Goal: Answer question/provide support

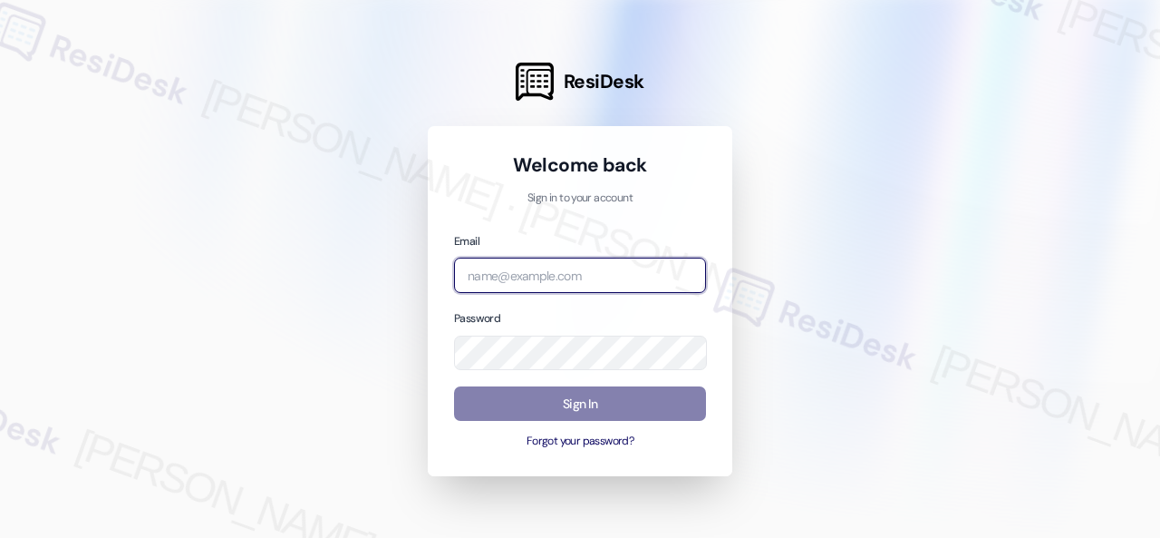
click at [531, 277] on input "email" at bounding box center [580, 274] width 252 height 35
paste input "automated-surveys-birchstone_residential-resen.fifteen@birchstone_[DOMAIN_NAME]"
type input "automated-surveys-birchstone_residential-resen.fifteen@birchstone_[DOMAIN_NAME]"
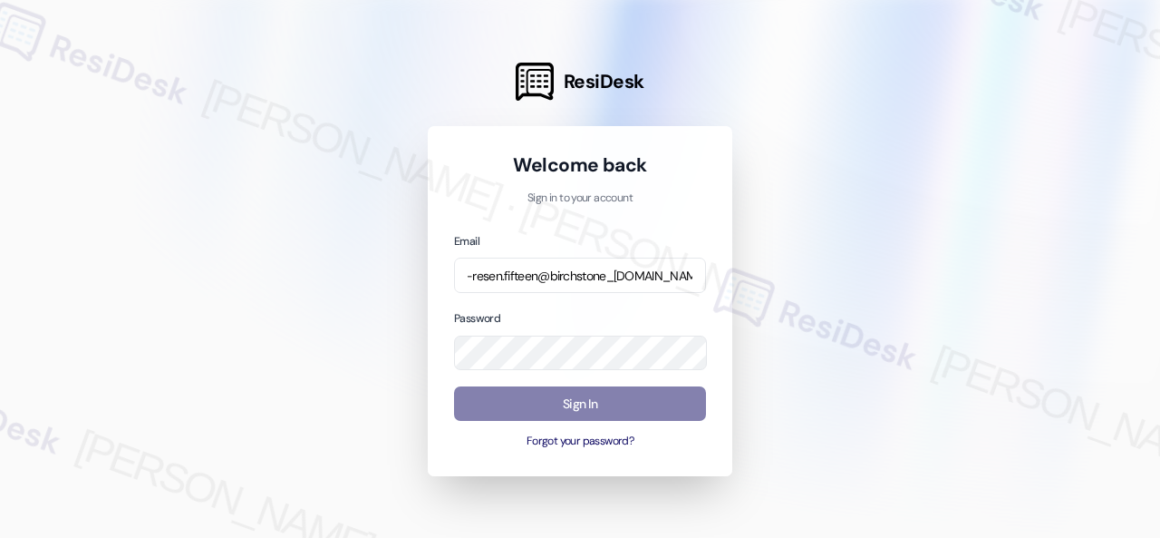
scroll to position [0, 0]
click at [890, 327] on div at bounding box center [580, 269] width 1160 height 538
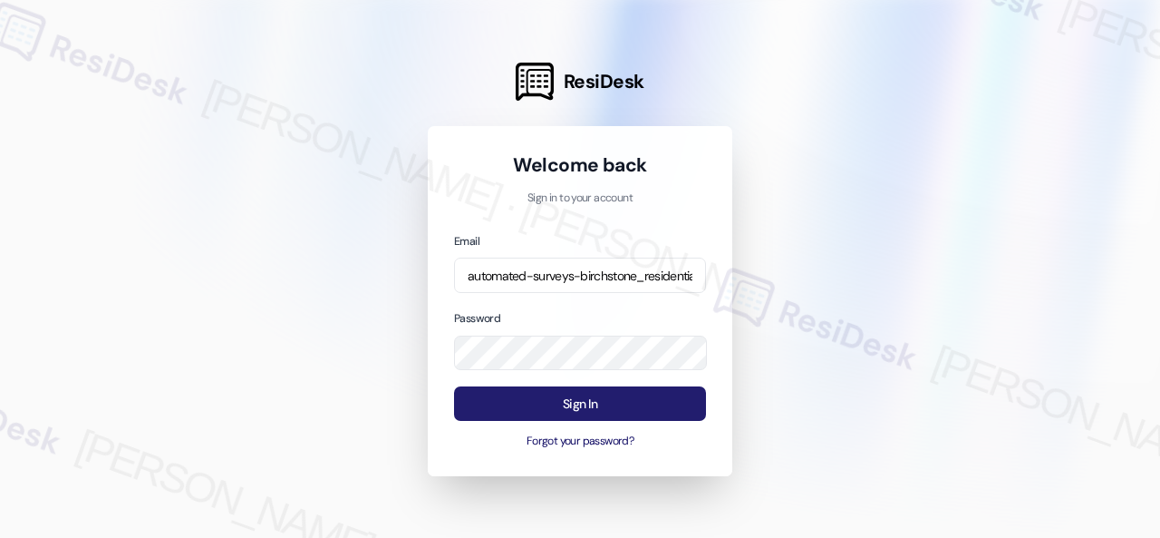
click at [589, 402] on button "Sign In" at bounding box center [580, 403] width 252 height 35
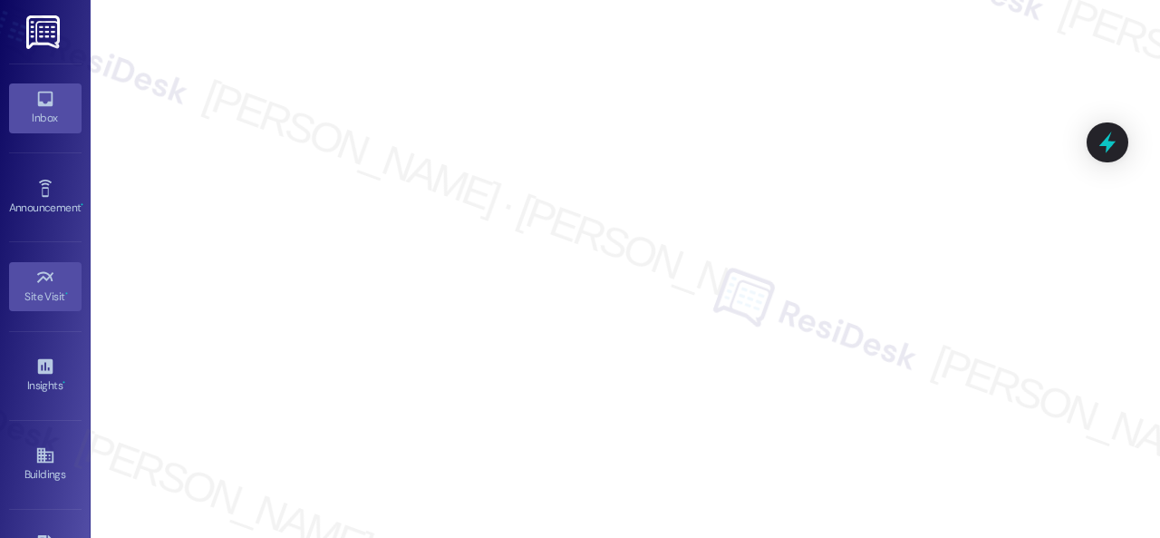
click at [37, 103] on icon at bounding box center [44, 99] width 15 height 15
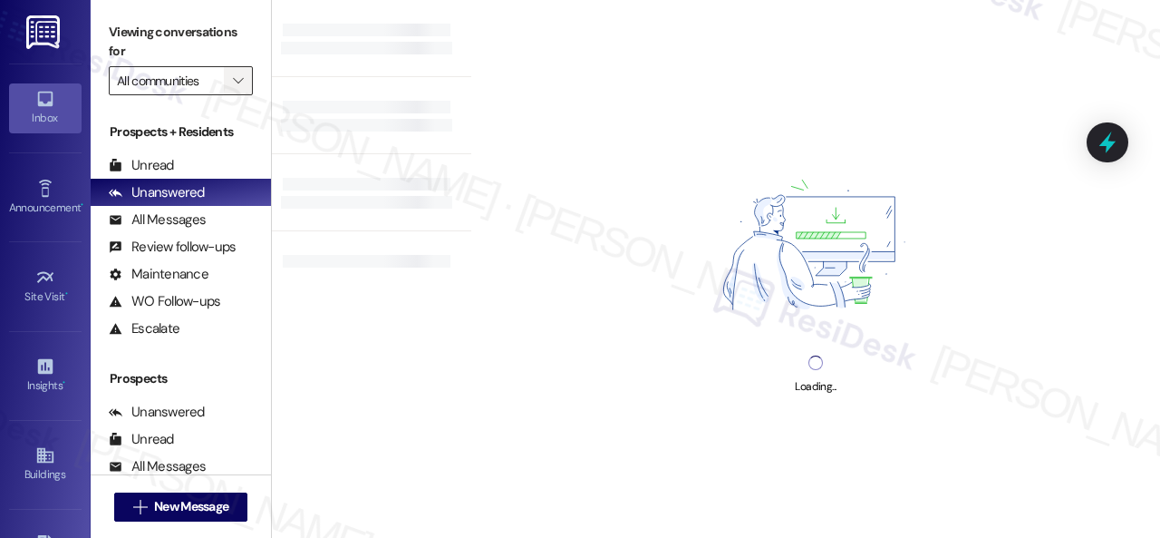
click at [238, 82] on icon "" at bounding box center [238, 80] width 10 height 15
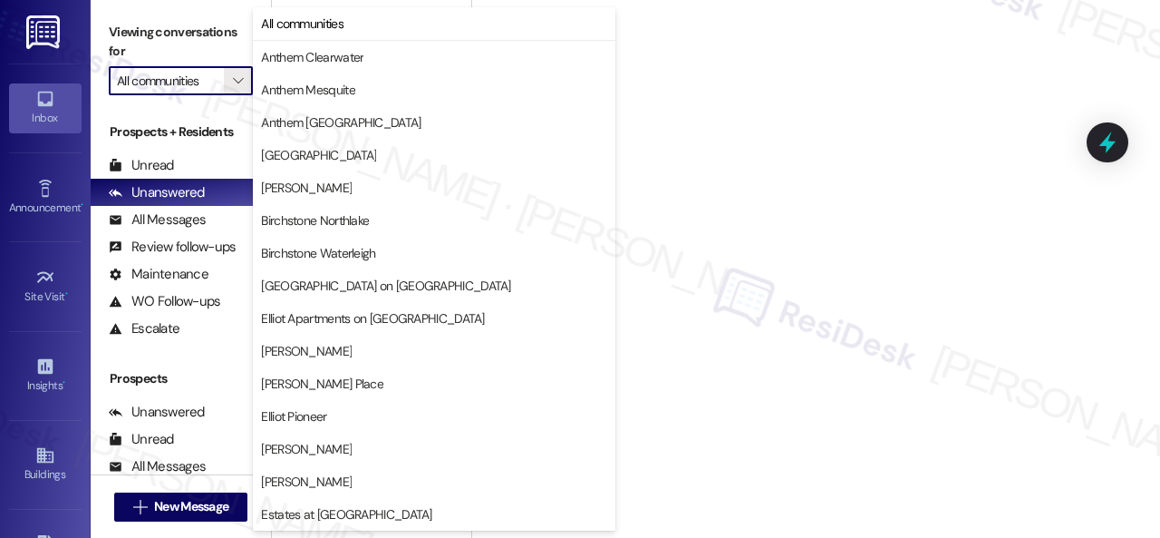
scroll to position [544, 0]
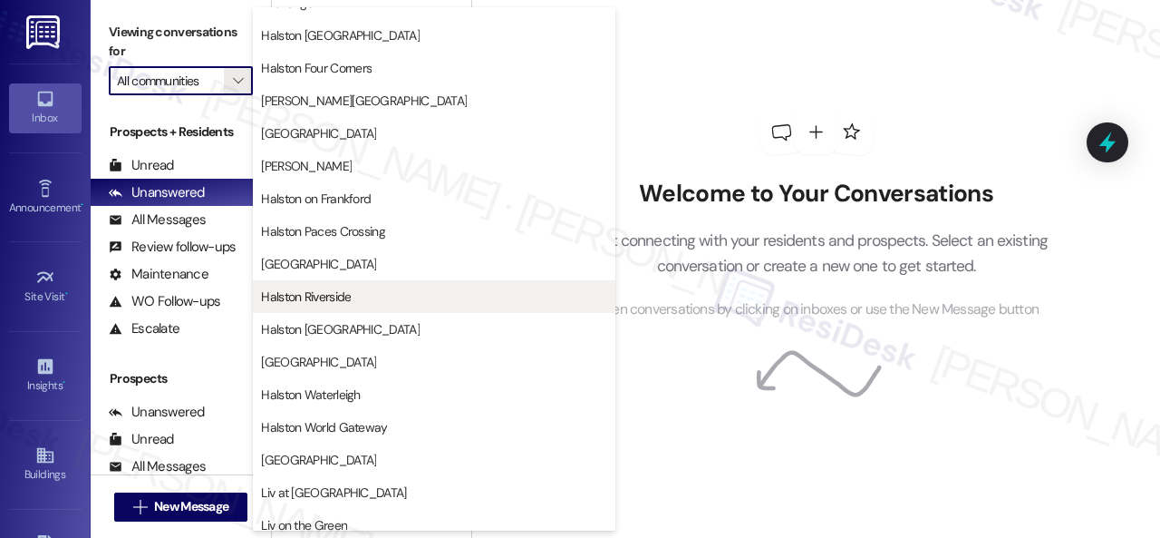
click at [321, 301] on span "Halston Riverside" at bounding box center [306, 296] width 90 height 18
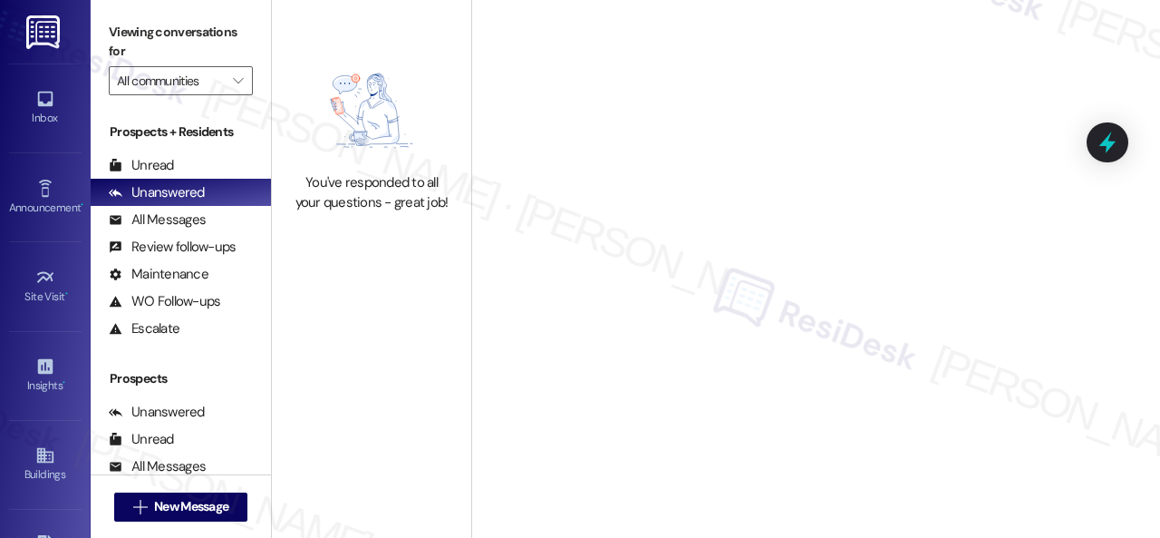
type input "Halston Riverside"
